Goal: Task Accomplishment & Management: Manage account settings

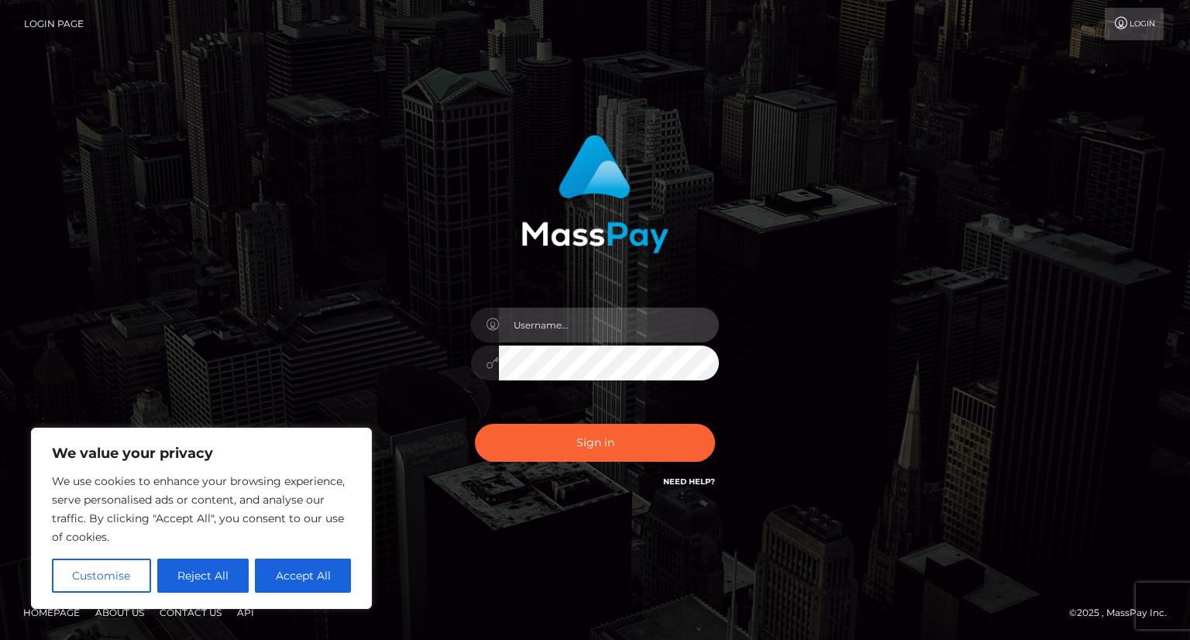
click at [598, 331] on input "text" at bounding box center [609, 325] width 220 height 35
type input "jeff.1voice"
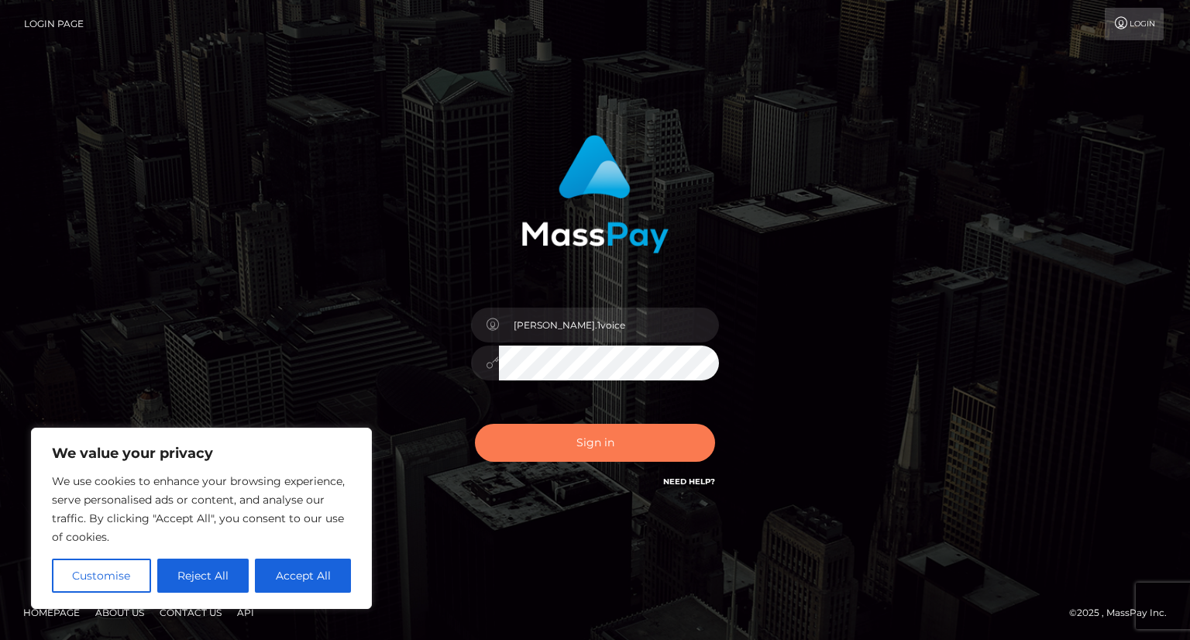
click at [584, 436] on button "Sign in" at bounding box center [595, 443] width 240 height 38
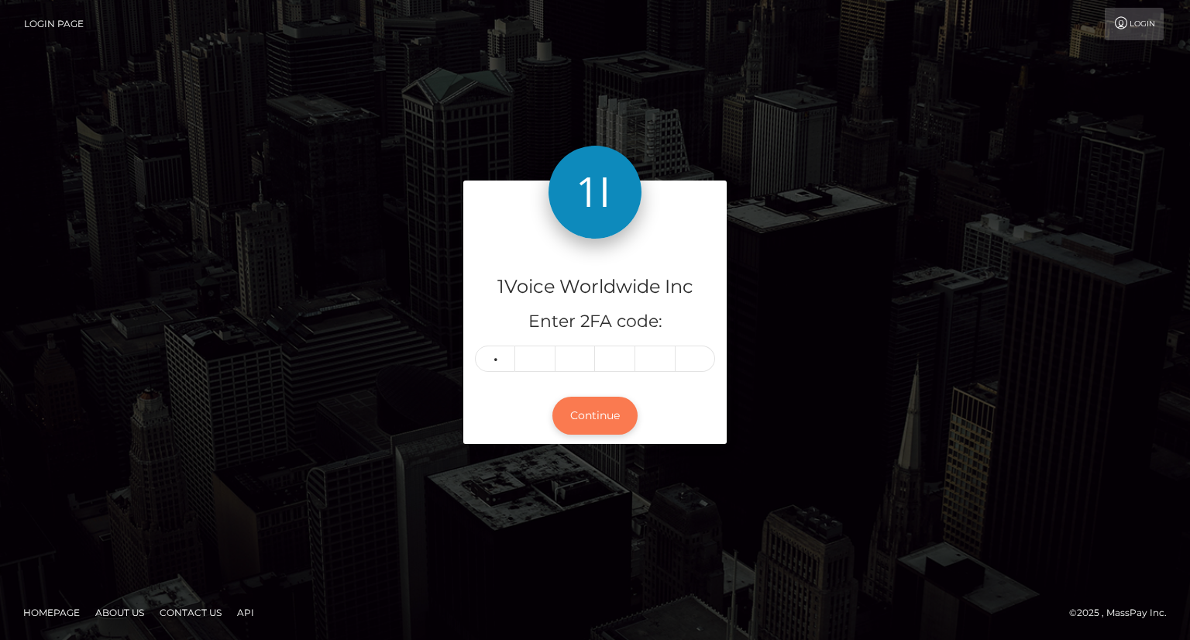
type input "6"
type input "2"
type input "9"
type input "1"
type input "6"
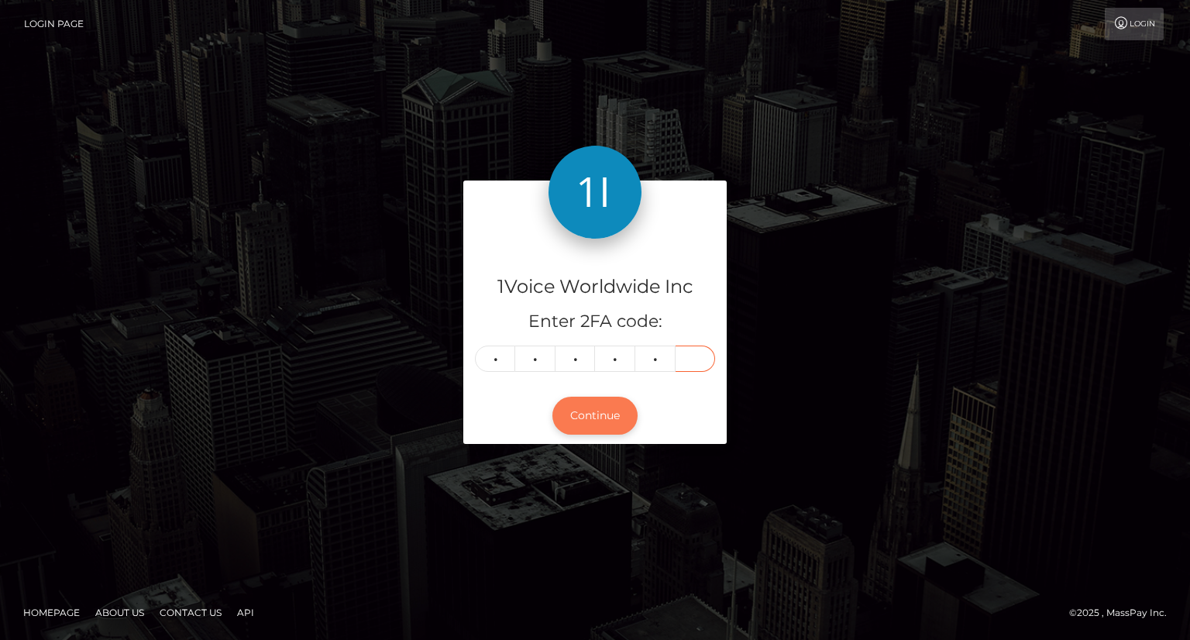
type input "0"
